Goal: Task Accomplishment & Management: Use online tool/utility

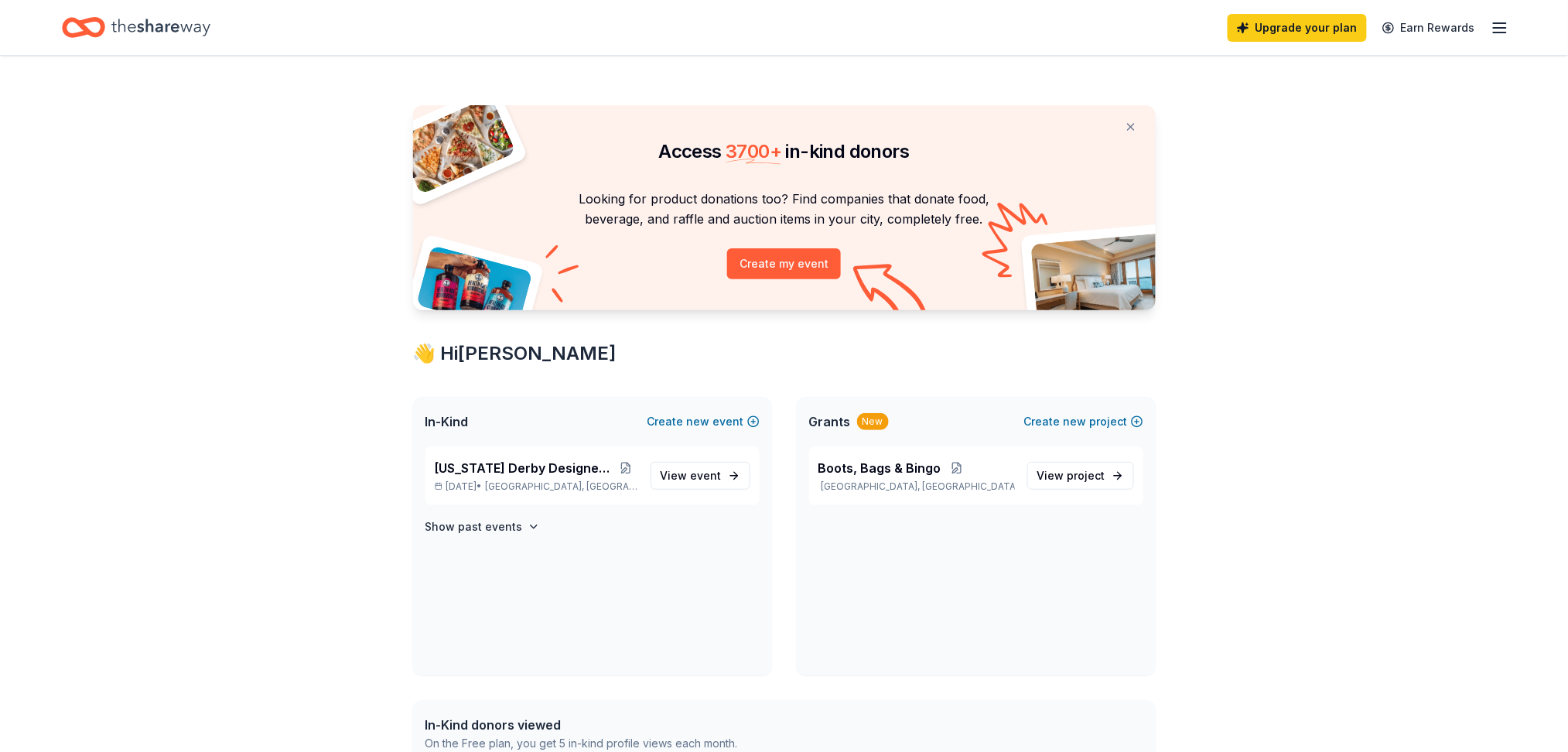
click at [159, 28] on icon "Home" at bounding box center [161, 26] width 99 height 17
click at [694, 478] on span "event" at bounding box center [706, 475] width 31 height 13
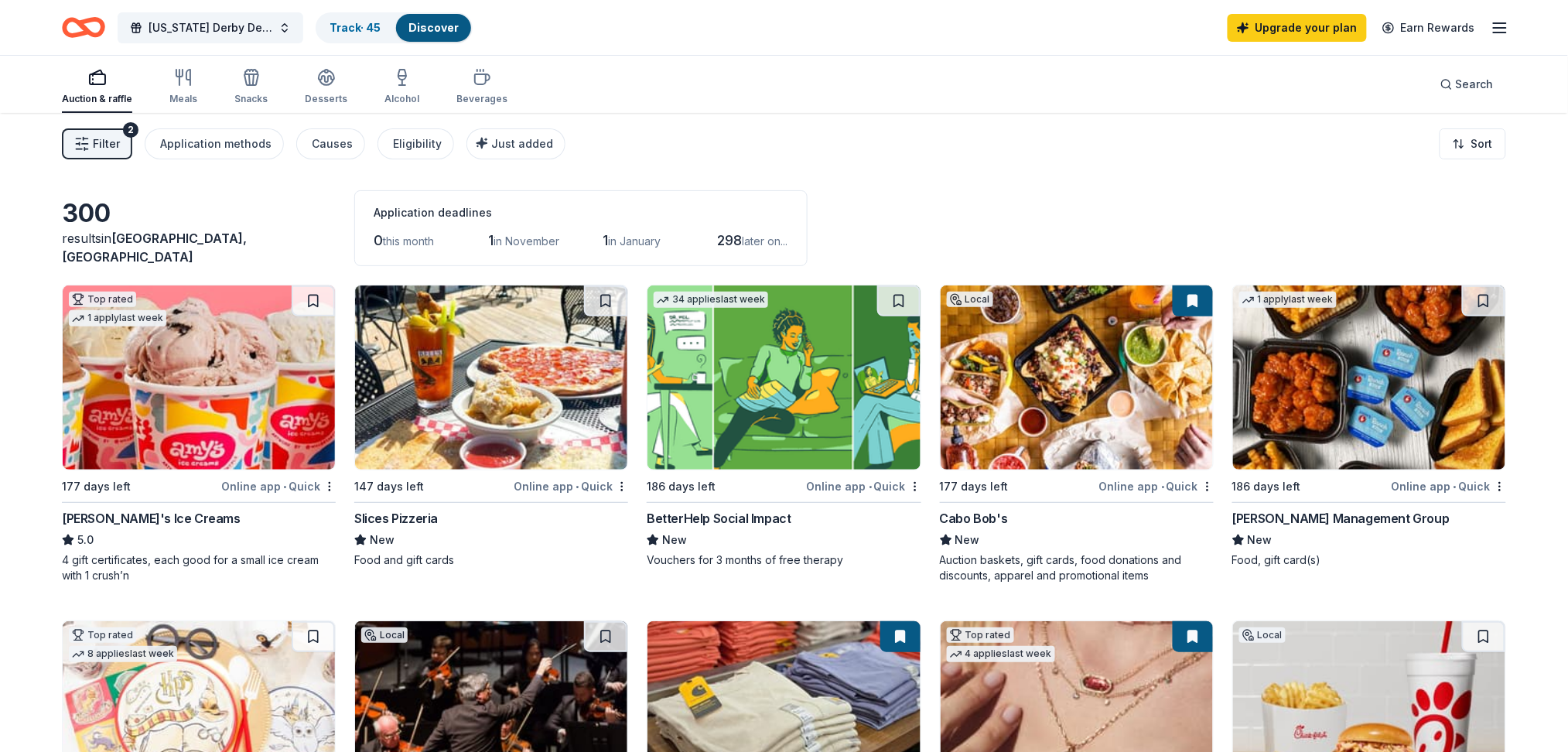
click at [1503, 23] on line "button" at bounding box center [1500, 23] width 12 height 0
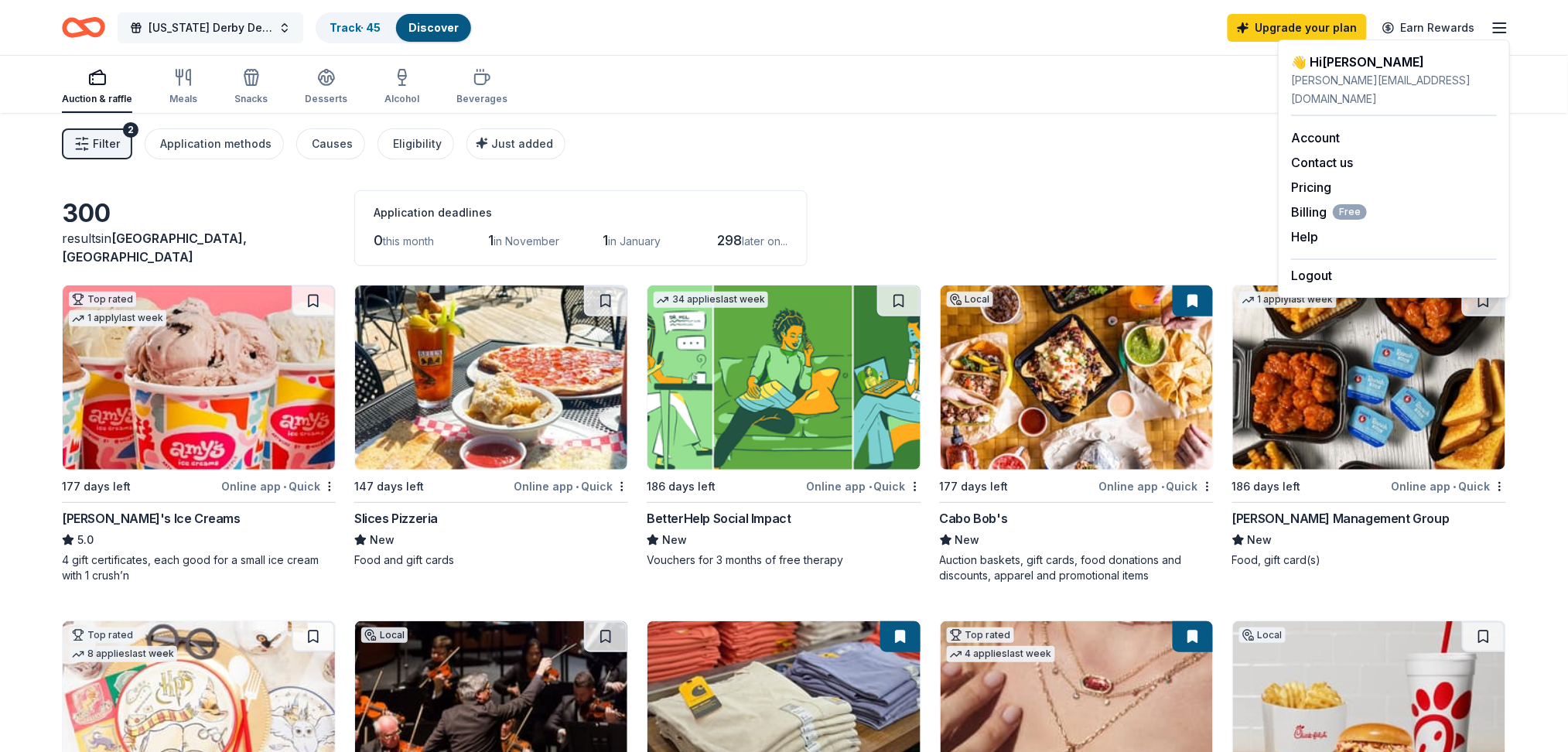
click at [191, 27] on span "[US_STATE] Derby Designer Bag Bingo" at bounding box center [210, 27] width 124 height 18
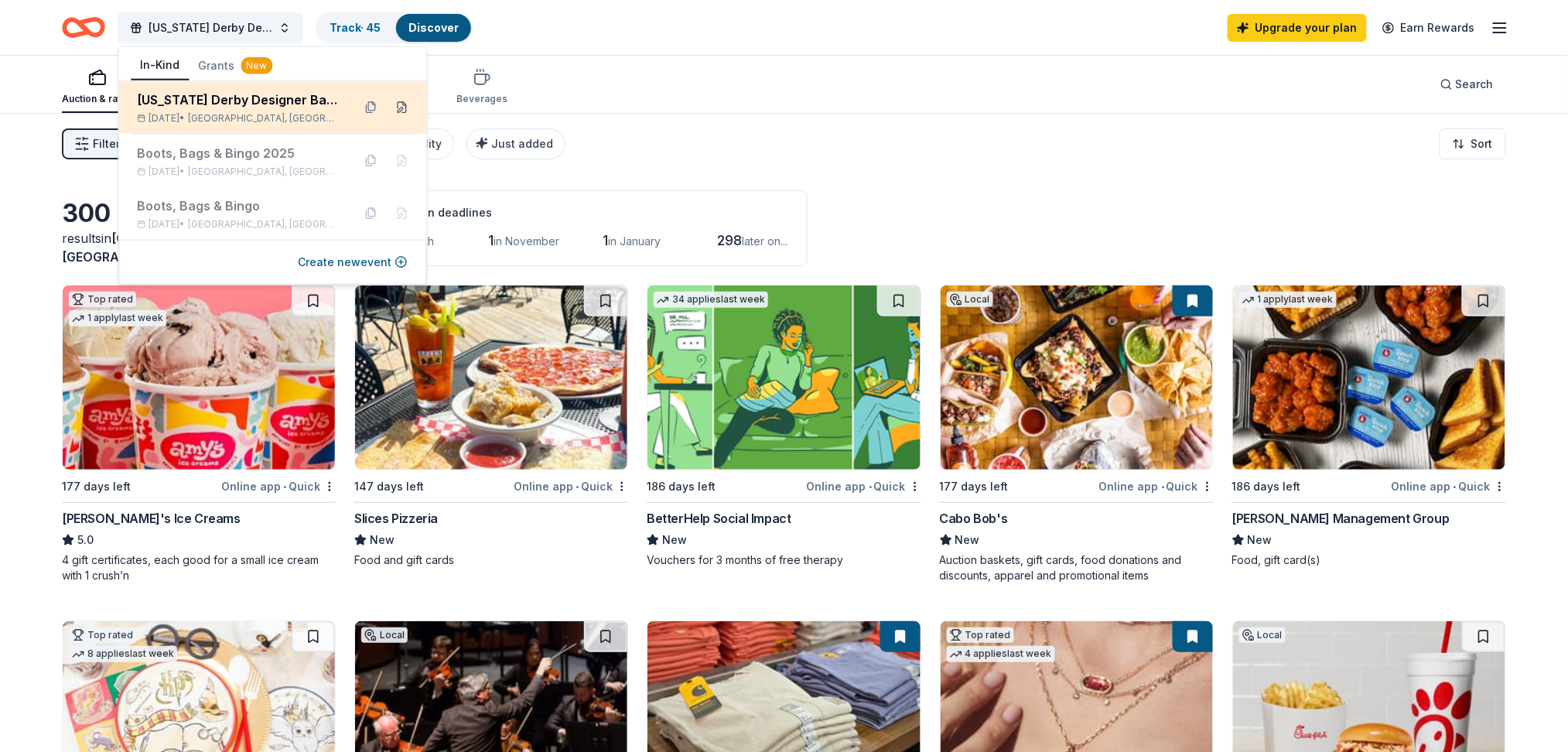
click at [398, 102] on button at bounding box center [402, 107] width 25 height 25
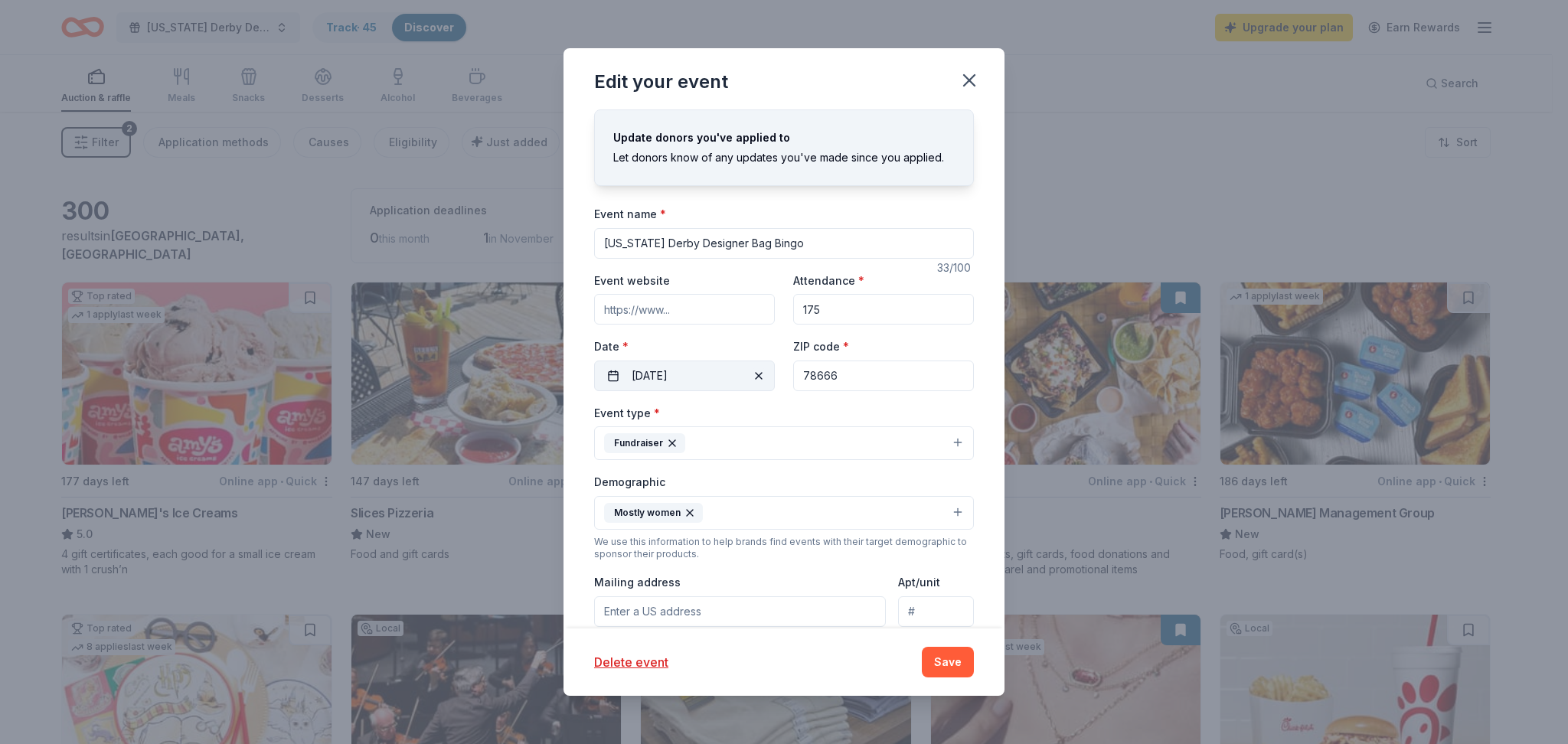
click at [752, 375] on span "button" at bounding box center [759, 375] width 18 height 18
click at [697, 373] on button "Pick a date" at bounding box center [685, 375] width 181 height 30
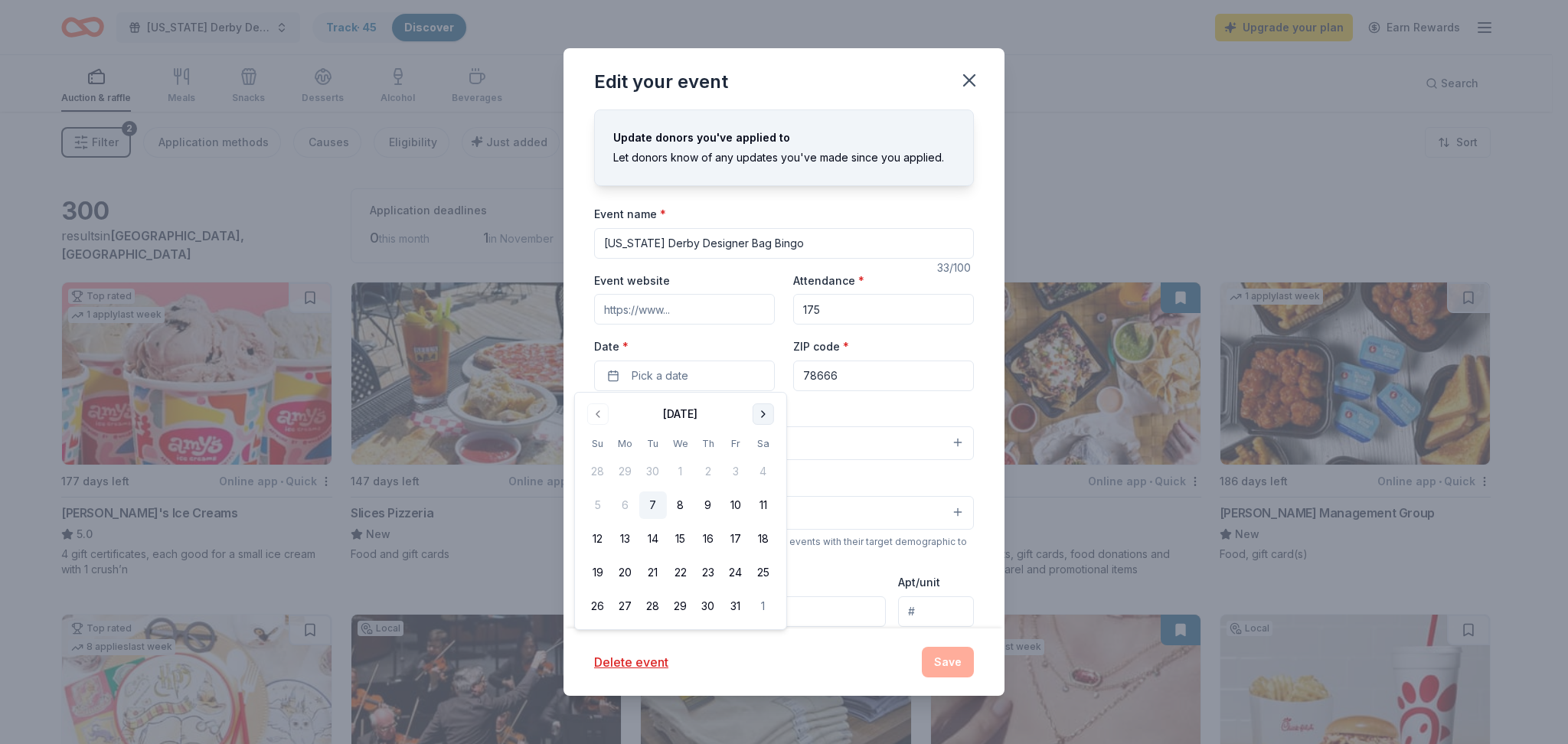
click at [757, 406] on button "Go to next month" at bounding box center [763, 414] width 22 height 22
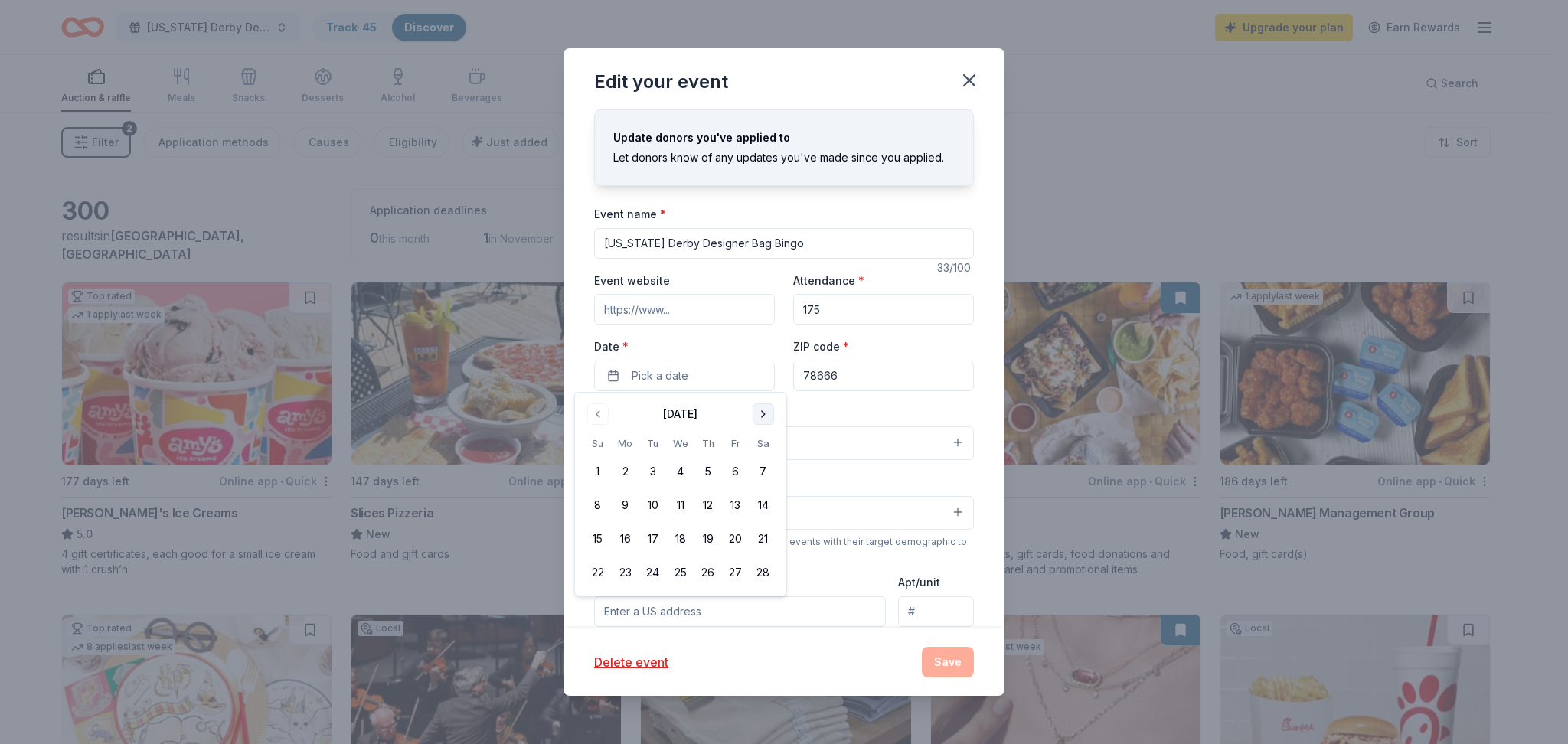
click at [757, 406] on button "Go to next month" at bounding box center [763, 414] width 22 height 22
click at [762, 576] on button "25" at bounding box center [764, 573] width 28 height 28
click at [843, 561] on div "Event type * Fundraiser Demographic Mostly women We use this information to hel…" at bounding box center [784, 566] width 380 height 325
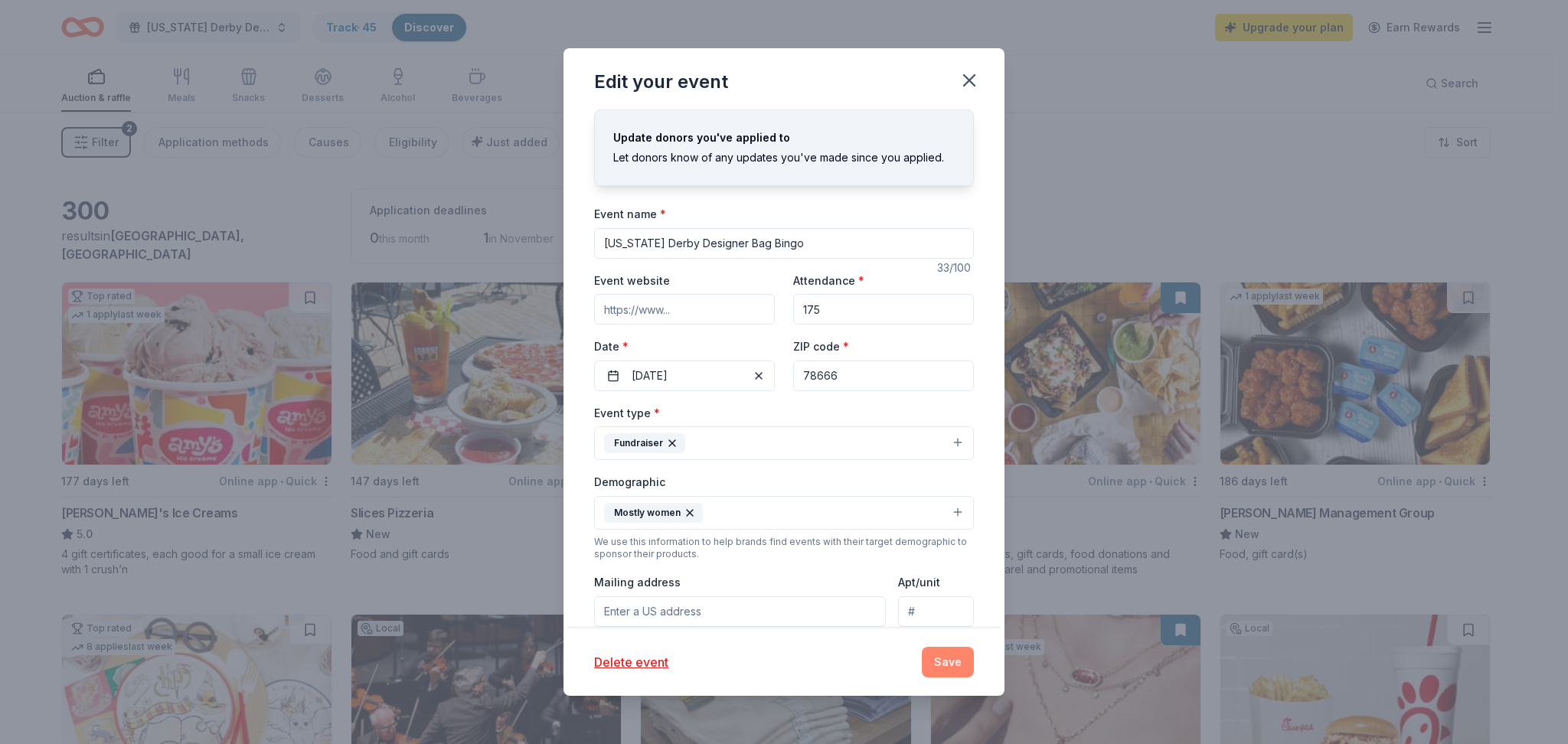
click at [959, 661] on button "Save" at bounding box center [948, 661] width 52 height 30
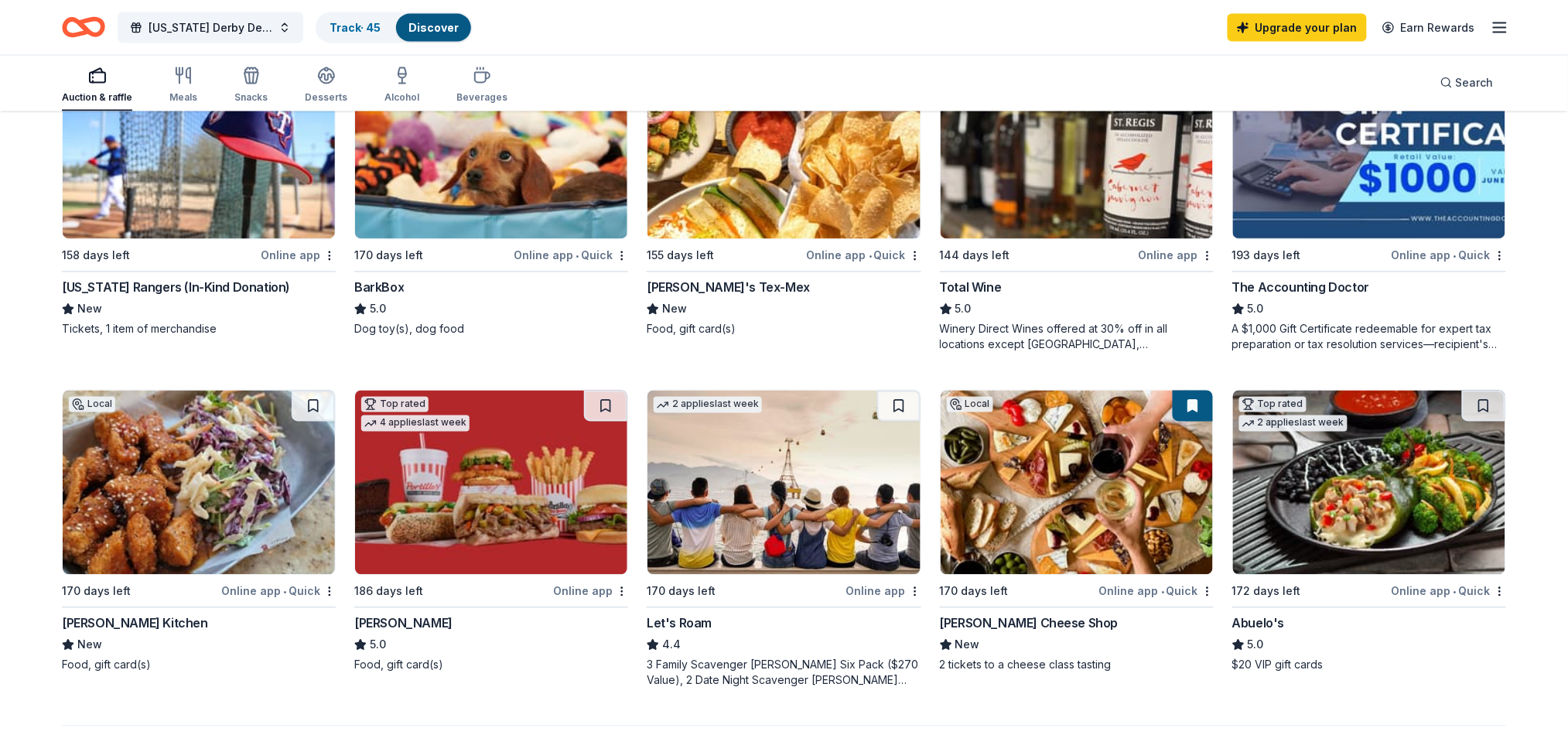
scroll to position [929, 0]
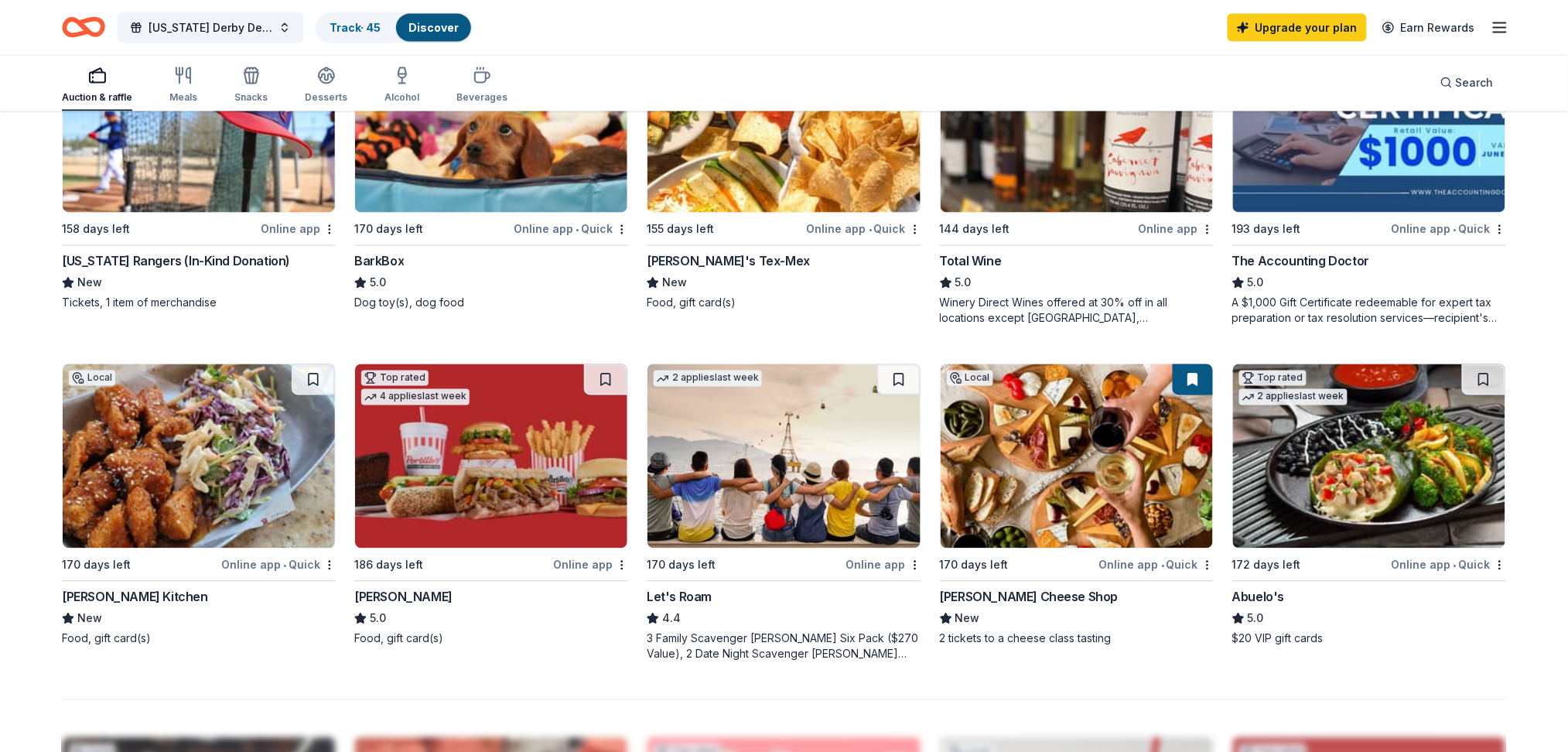
click at [442, 28] on link "Discover" at bounding box center [433, 27] width 50 height 13
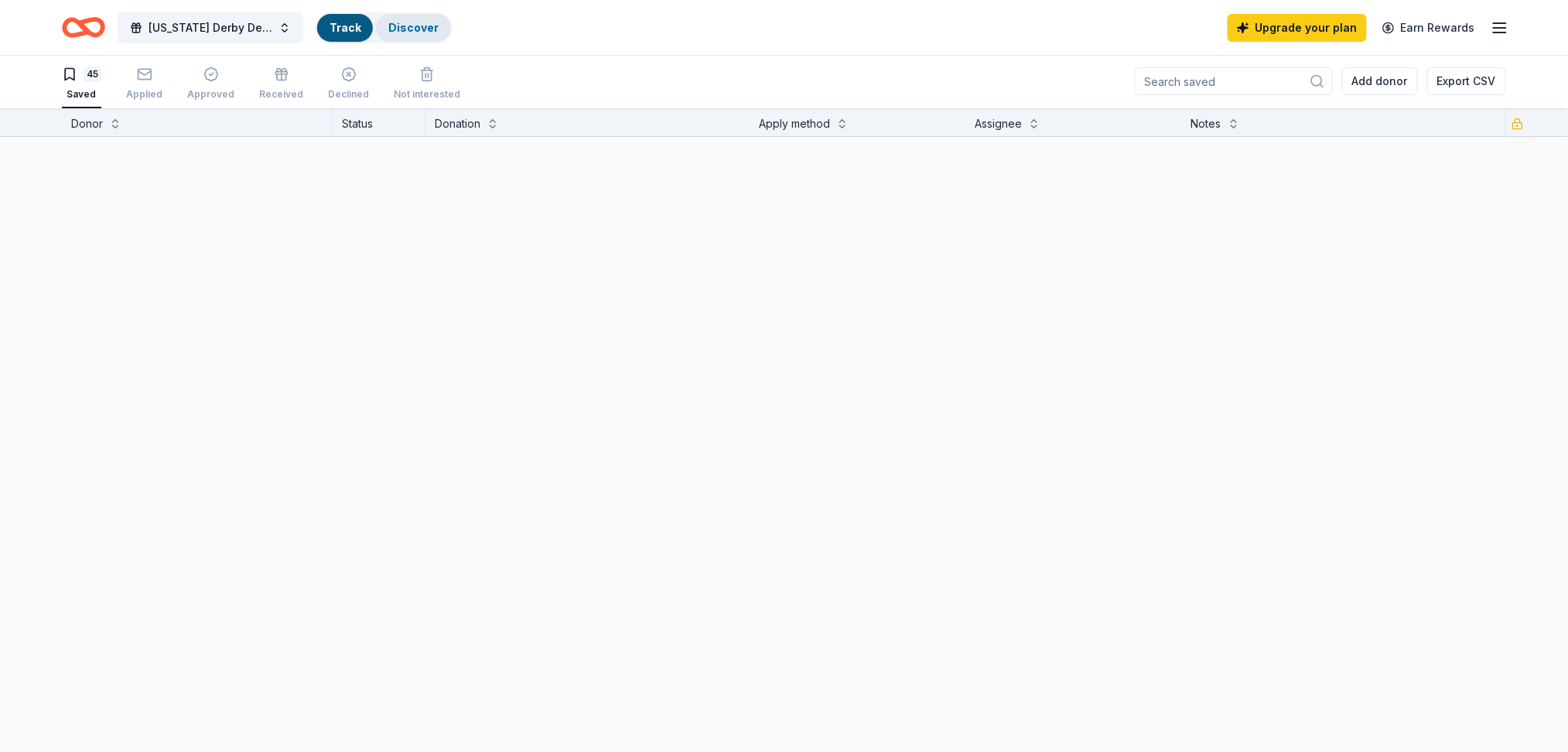
scroll to position [1, 0]
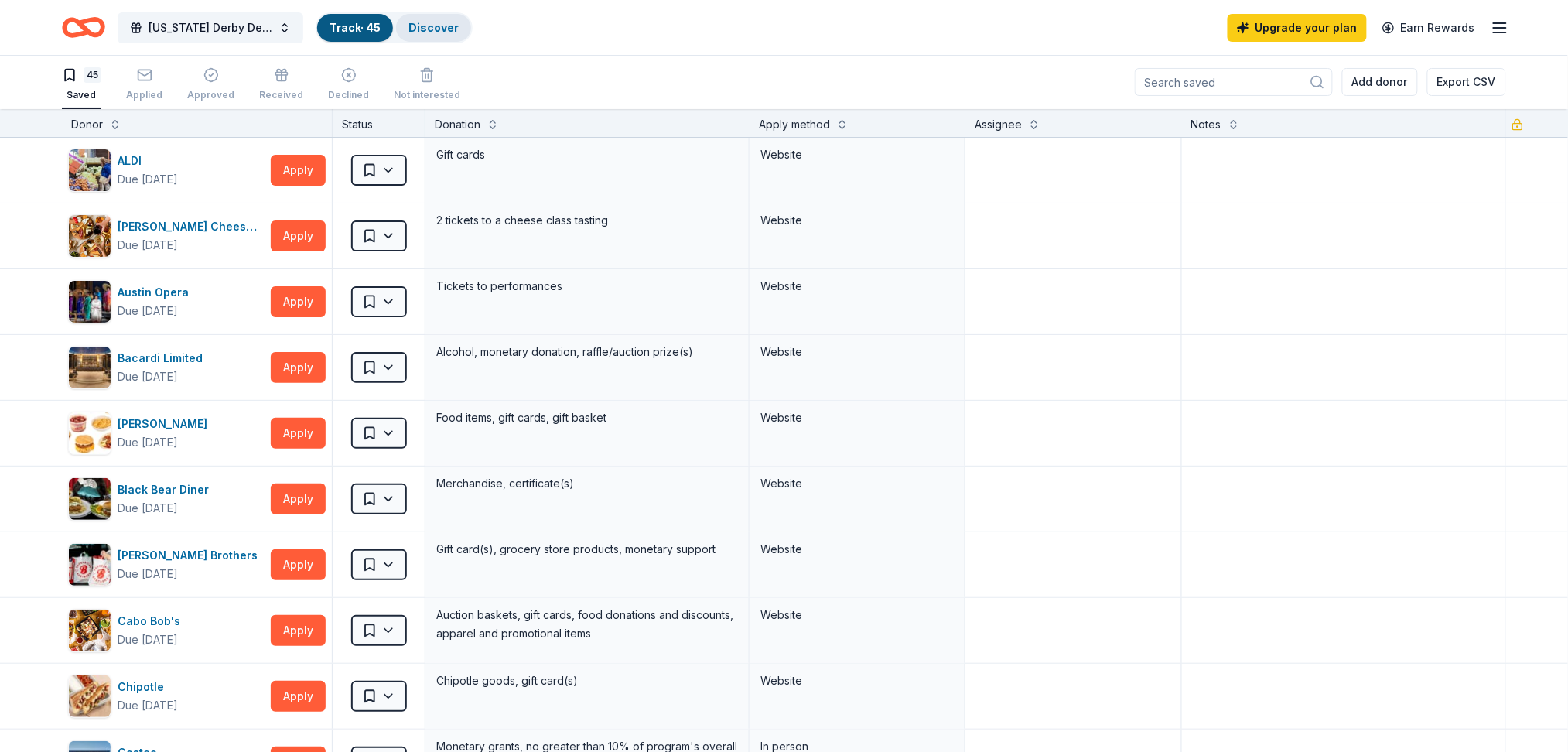
click at [429, 25] on link "Discover" at bounding box center [433, 27] width 50 height 13
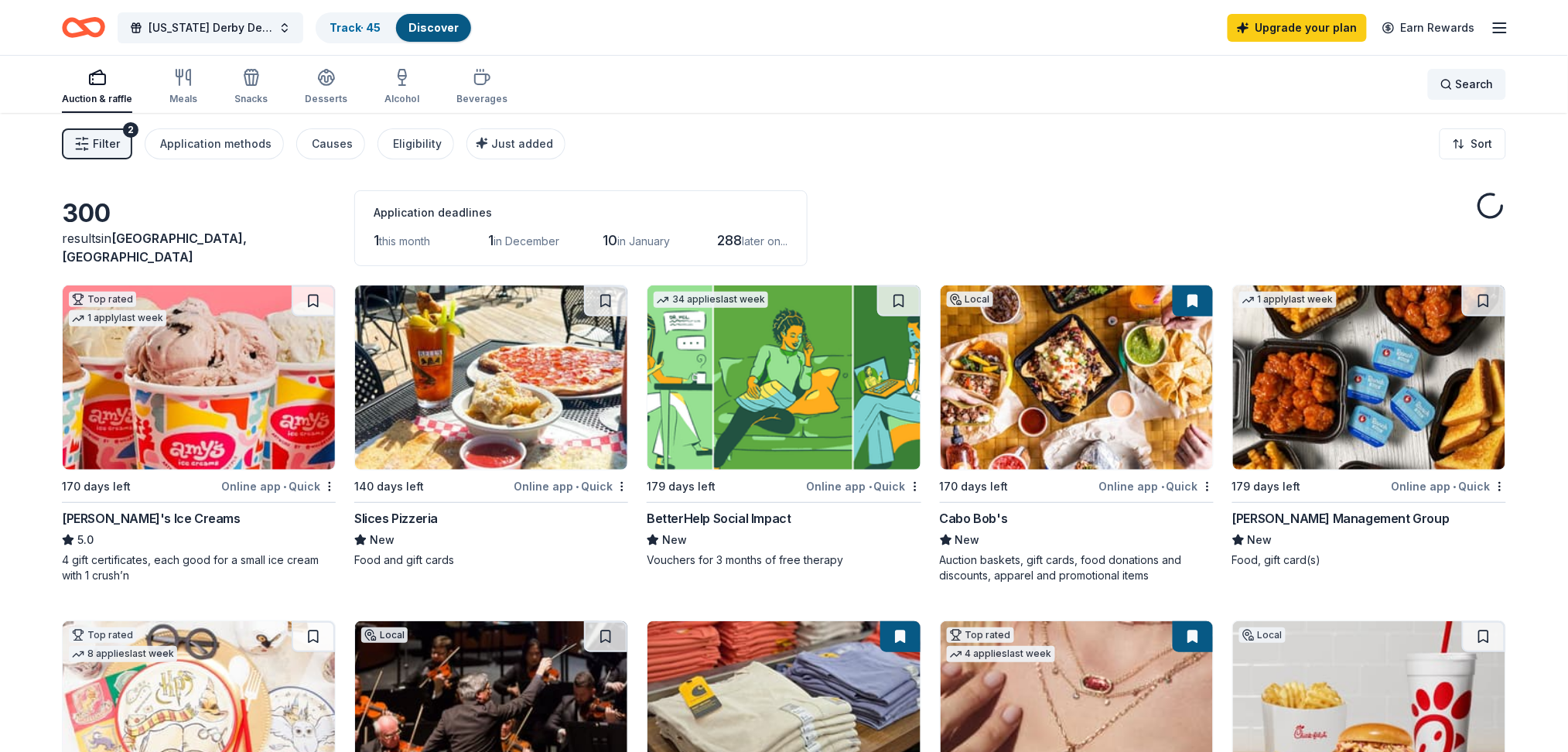
click at [1474, 88] on span "Search" at bounding box center [1474, 83] width 38 height 18
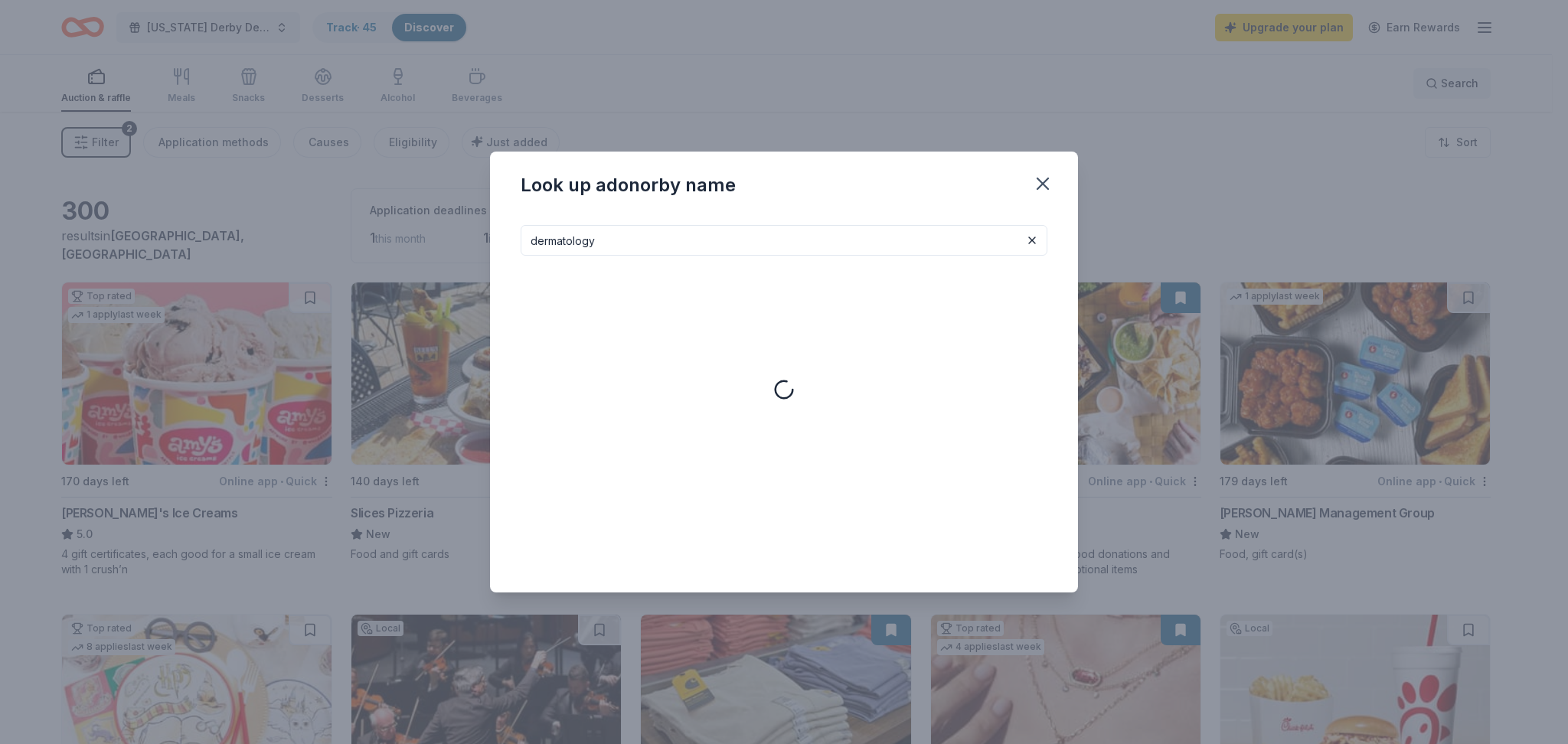
type input "dermatology"
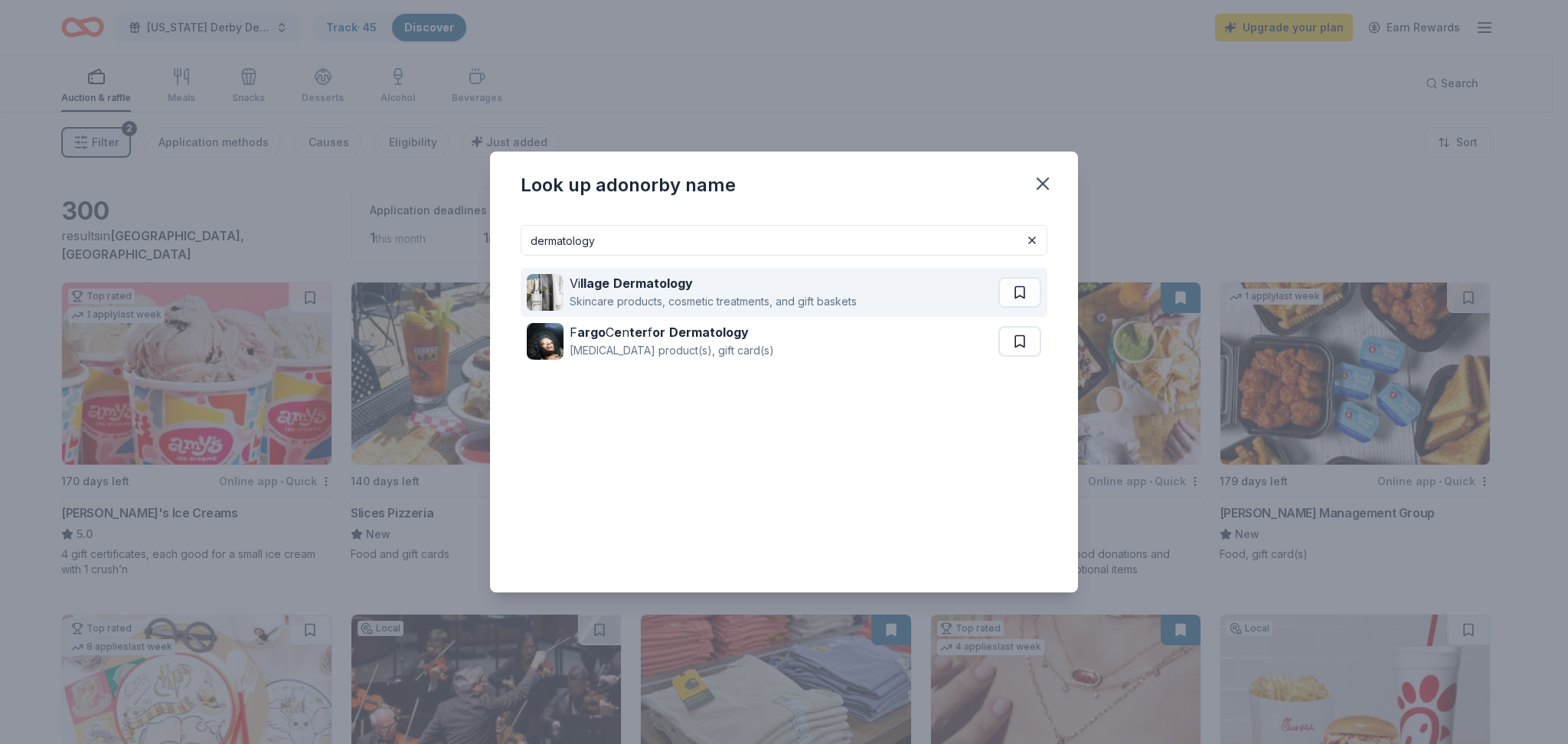
click at [641, 294] on div "Skincare products, cosmetic treatments, and gift baskets" at bounding box center [713, 302] width 287 height 18
